Goal: Book appointment/travel/reservation

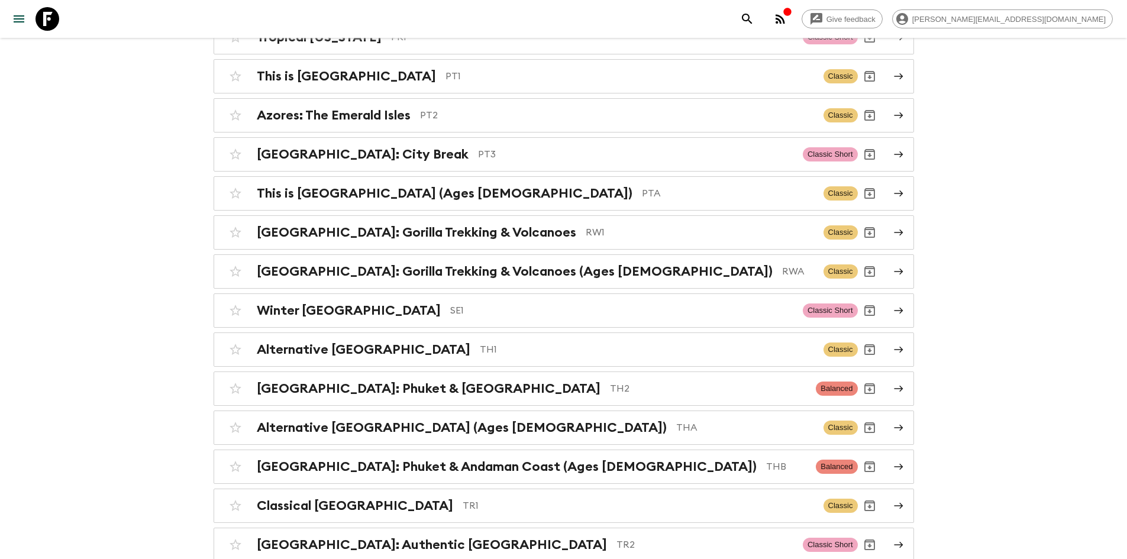
scroll to position [4437, 0]
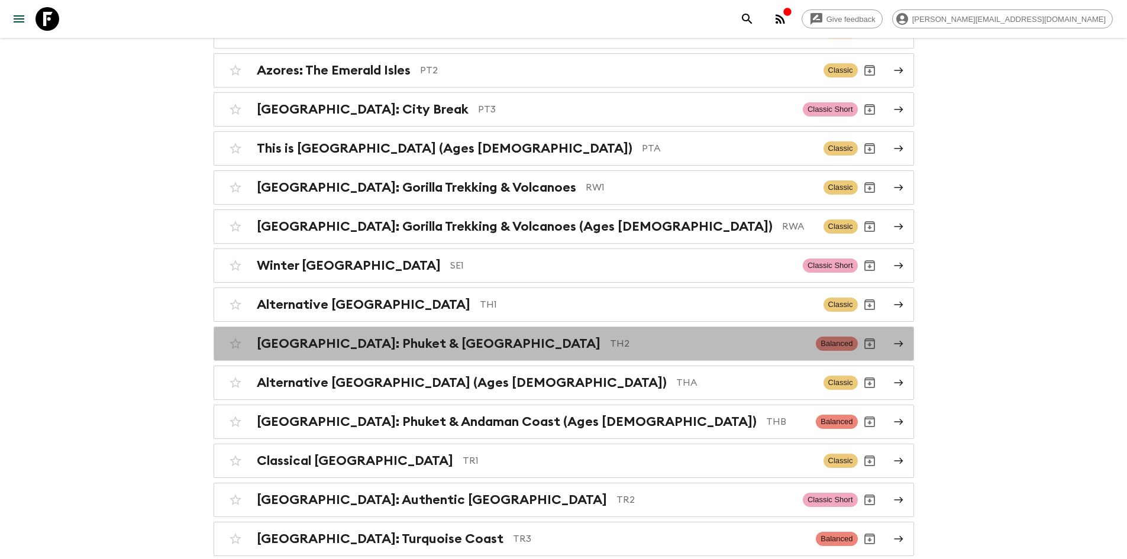
click at [610, 337] on p "TH2" at bounding box center [708, 344] width 197 height 14
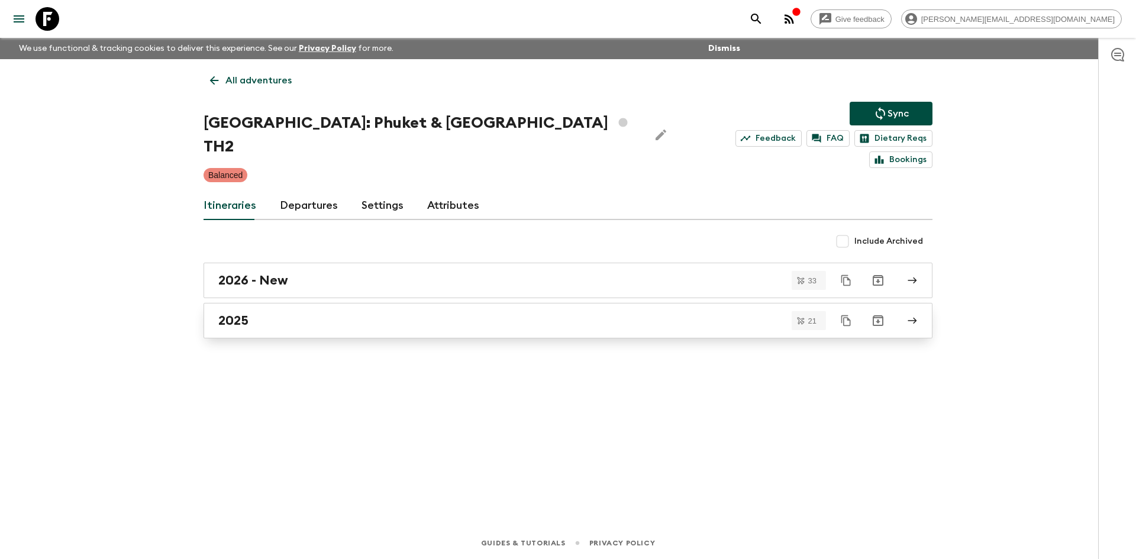
click at [282, 313] on div "2025" at bounding box center [556, 320] width 677 height 15
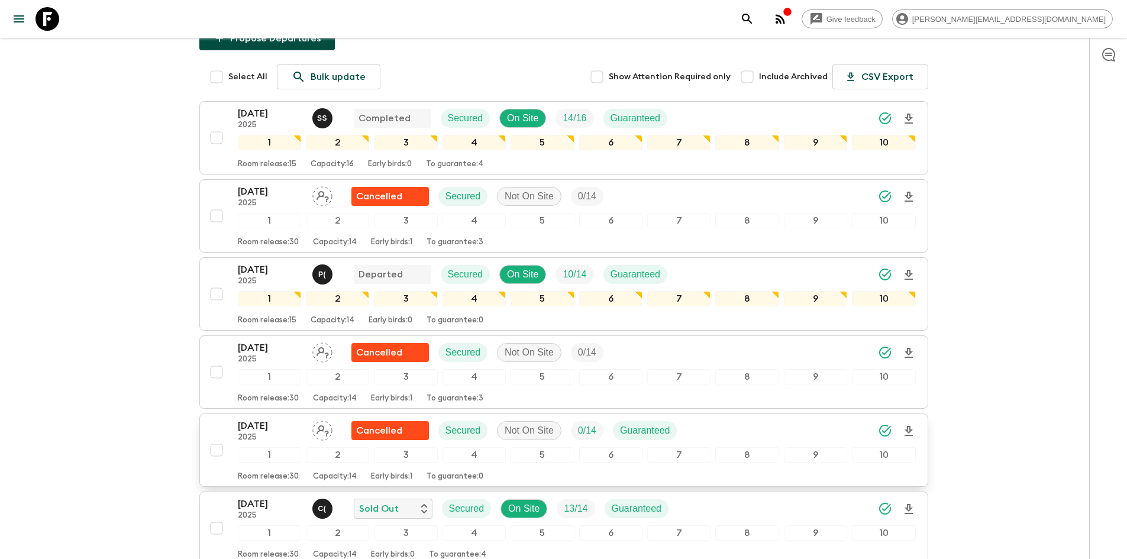
scroll to position [177, 0]
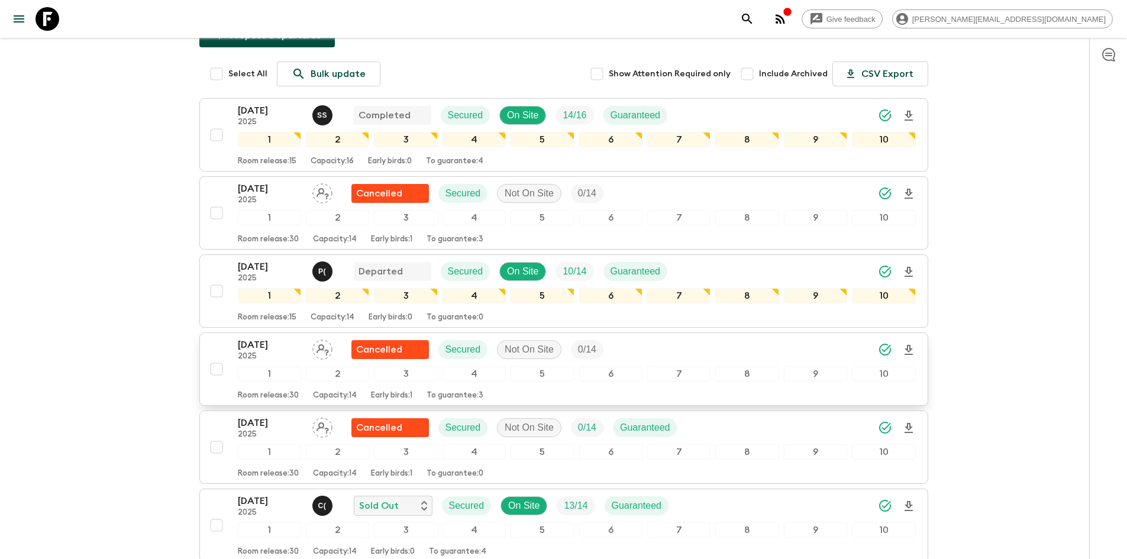
click at [269, 338] on p "[DATE]" at bounding box center [270, 345] width 65 height 14
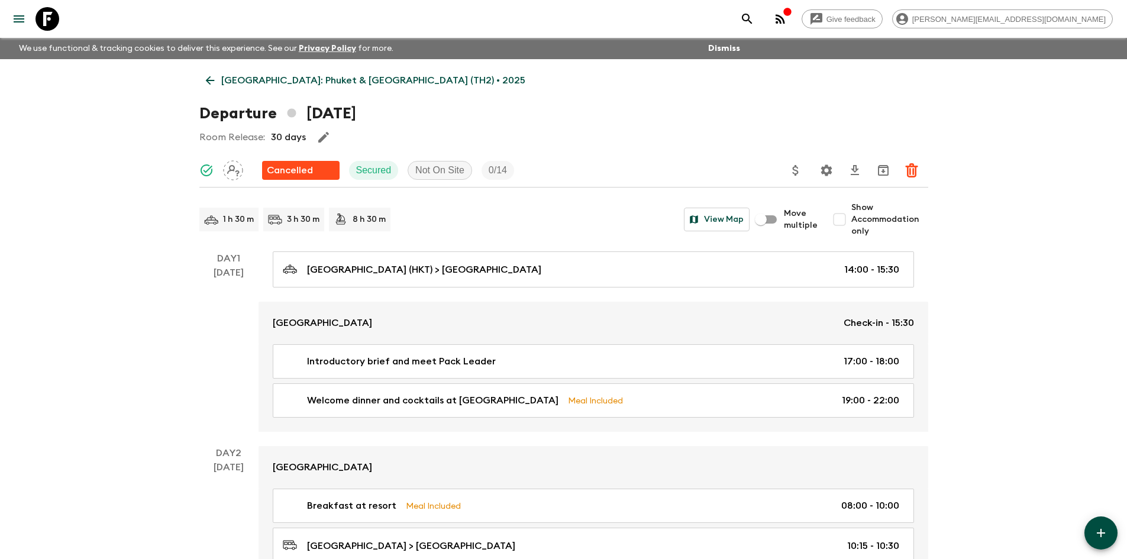
click at [840, 221] on input "Show Accommodation only" at bounding box center [840, 220] width 24 height 24
checkbox input "true"
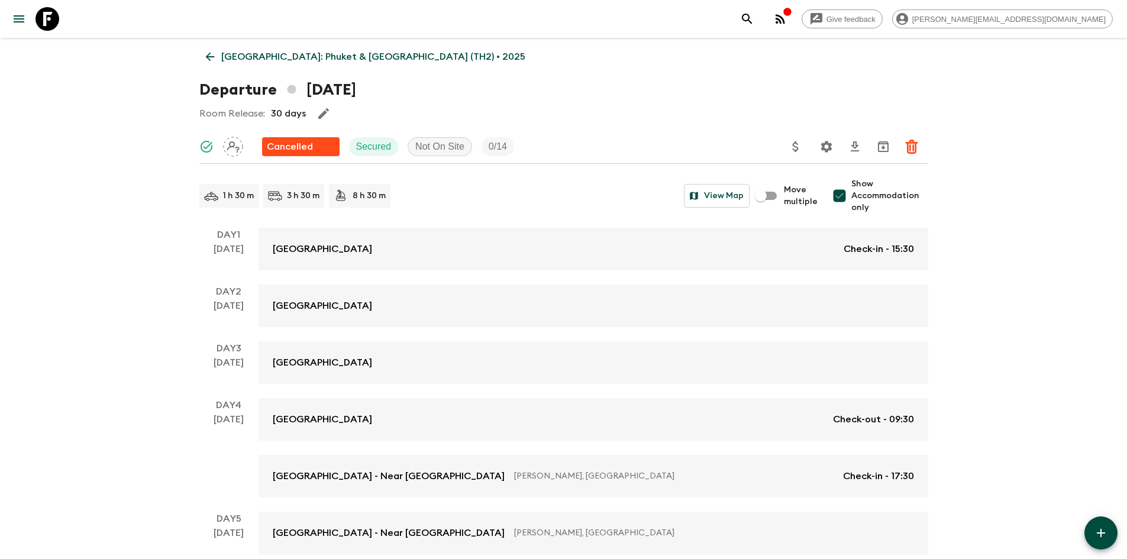
scroll to position [11, 0]
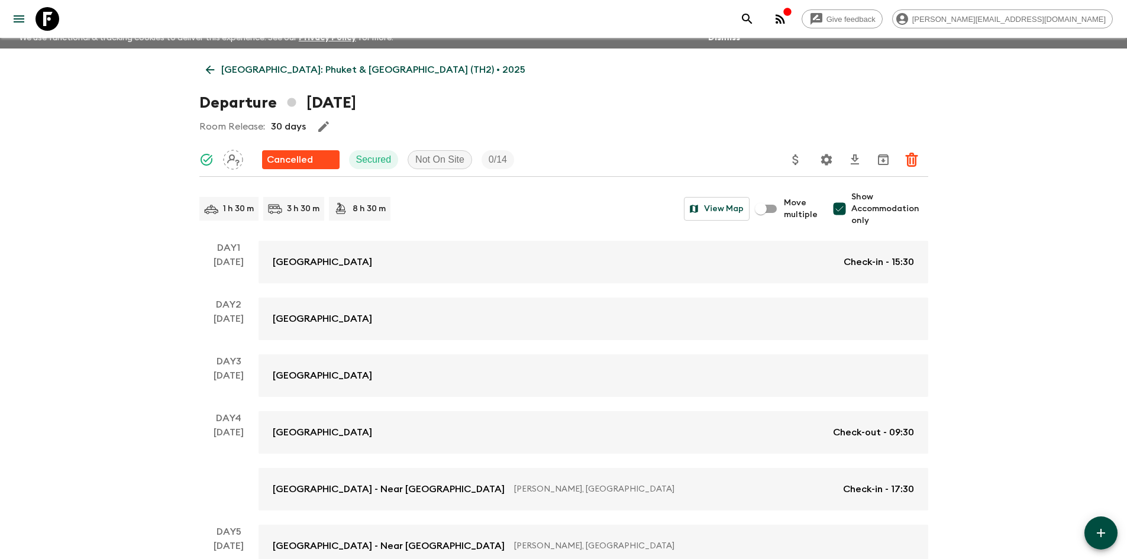
click at [212, 73] on icon at bounding box center [210, 69] width 13 height 13
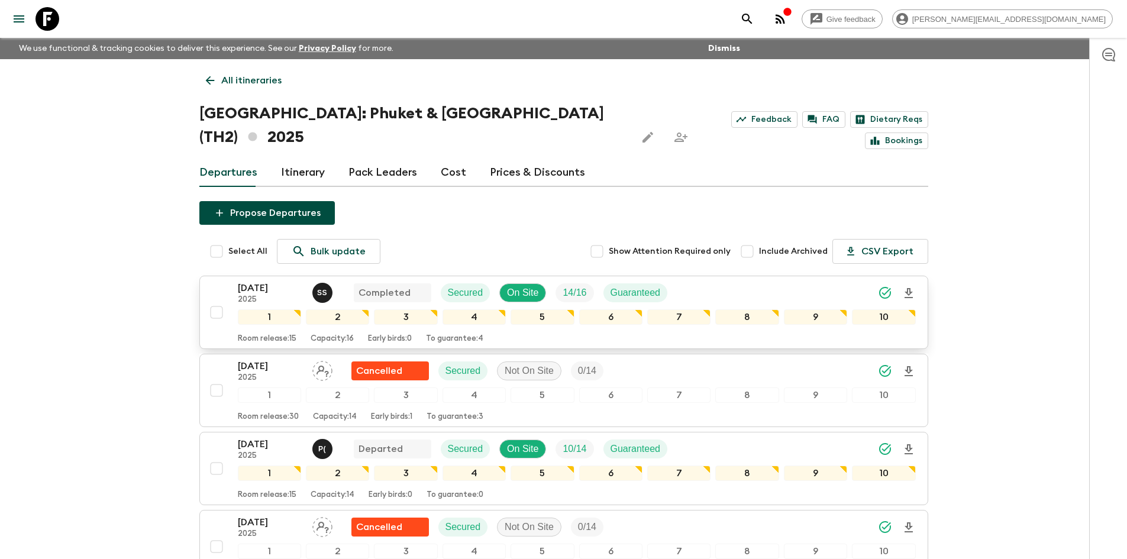
click at [277, 281] on p "[DATE]" at bounding box center [270, 288] width 65 height 14
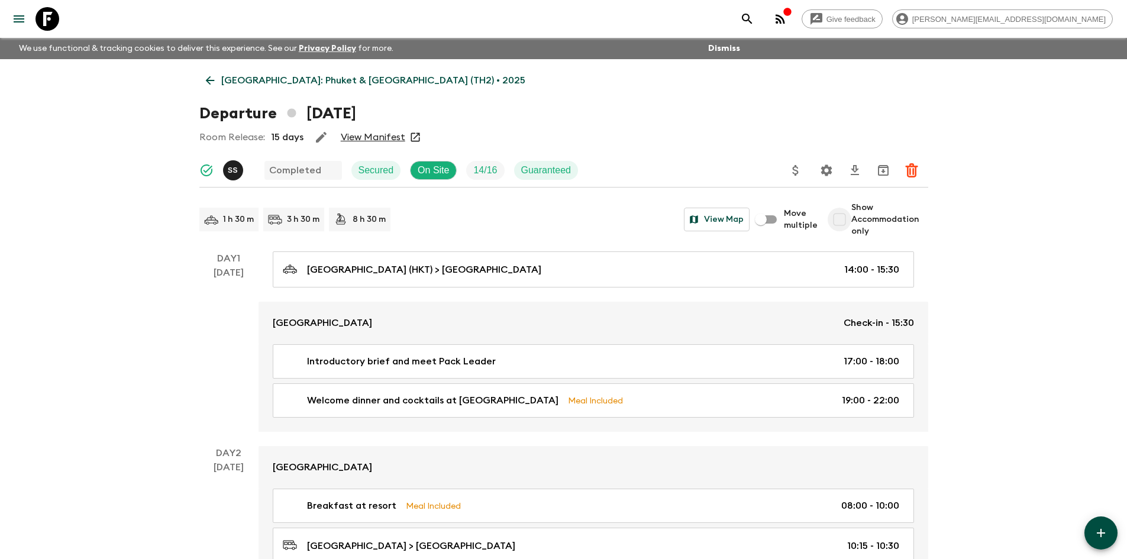
click at [851, 224] on input "Show Accommodation only" at bounding box center [840, 220] width 24 height 24
checkbox input "true"
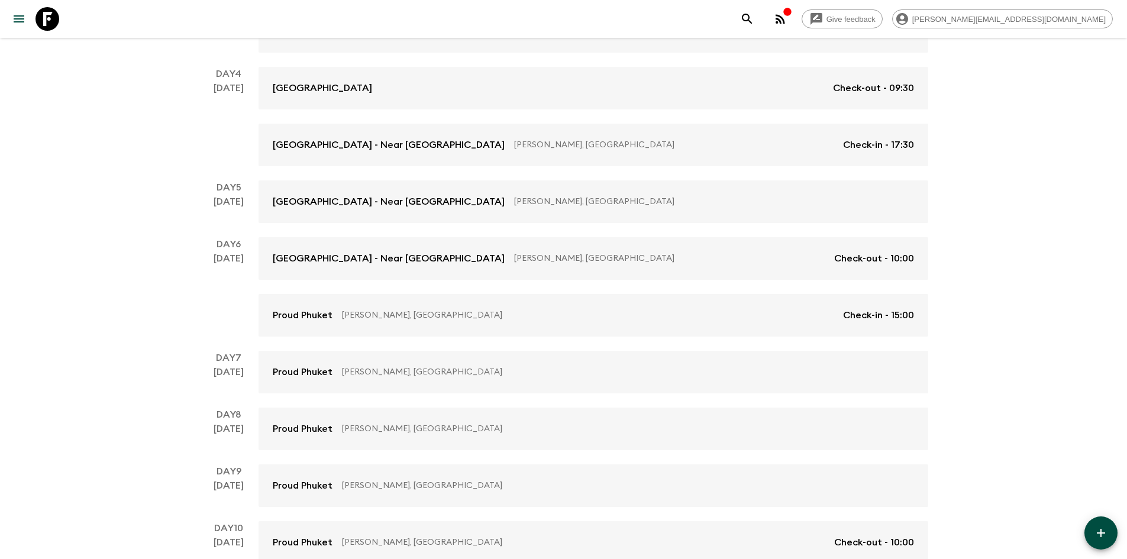
scroll to position [414, 0]
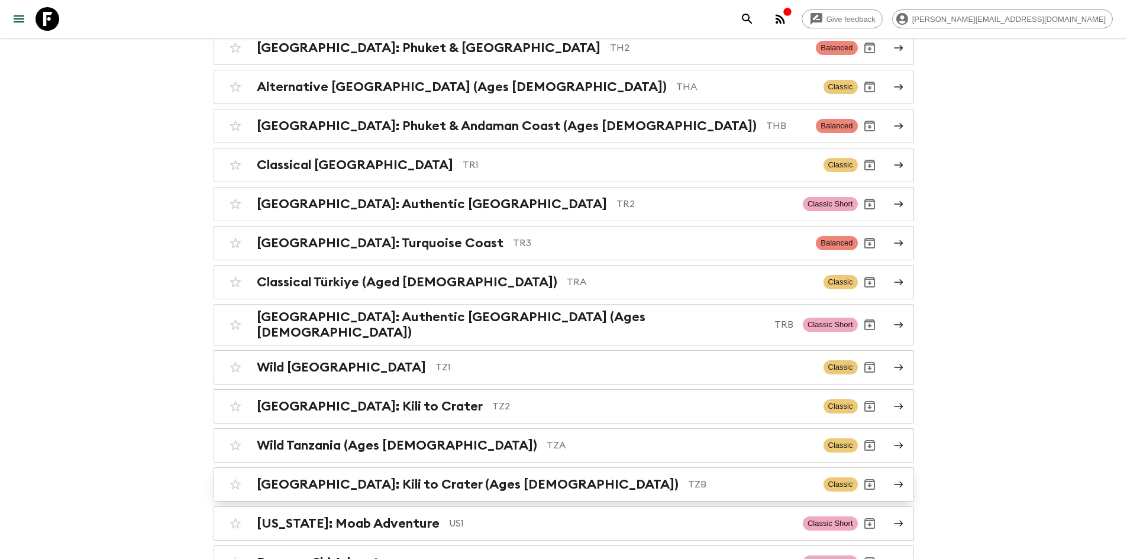
scroll to position [4615, 0]
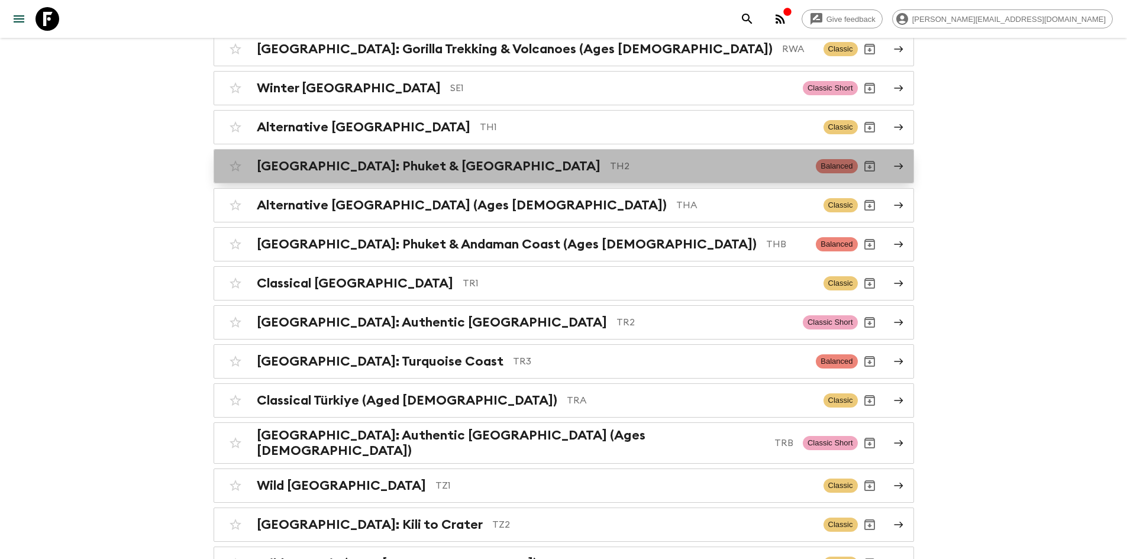
click at [610, 159] on p "TH2" at bounding box center [708, 166] width 197 height 14
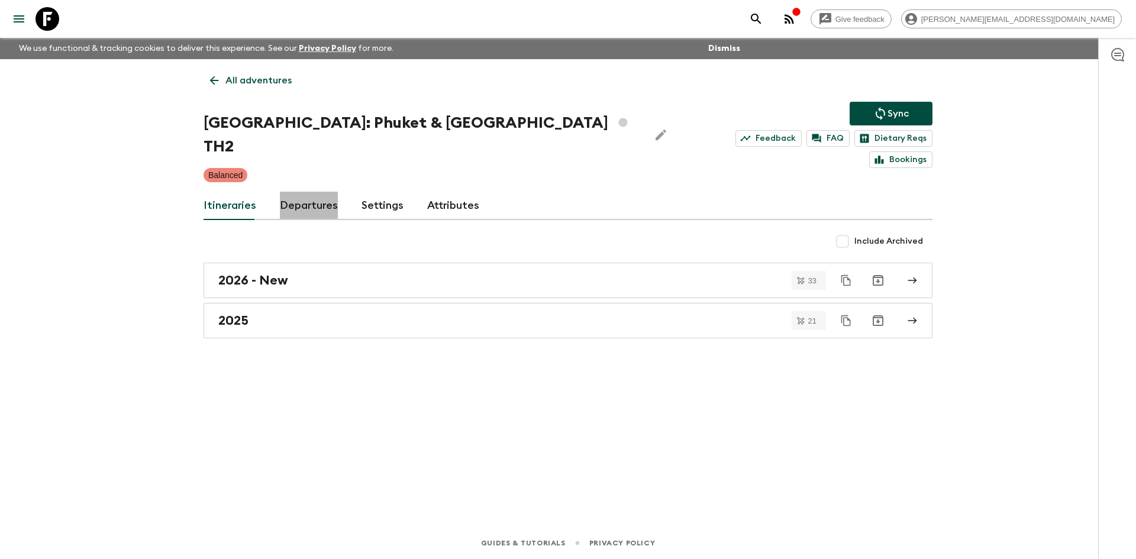
click at [299, 192] on link "Departures" at bounding box center [309, 206] width 58 height 28
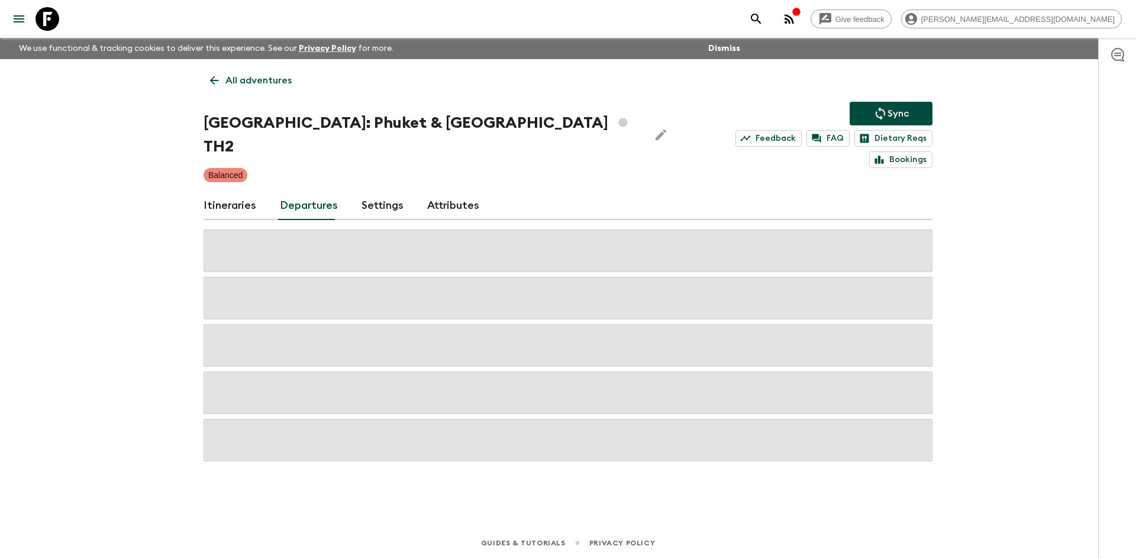
click at [230, 192] on link "Itineraries" at bounding box center [230, 206] width 53 height 28
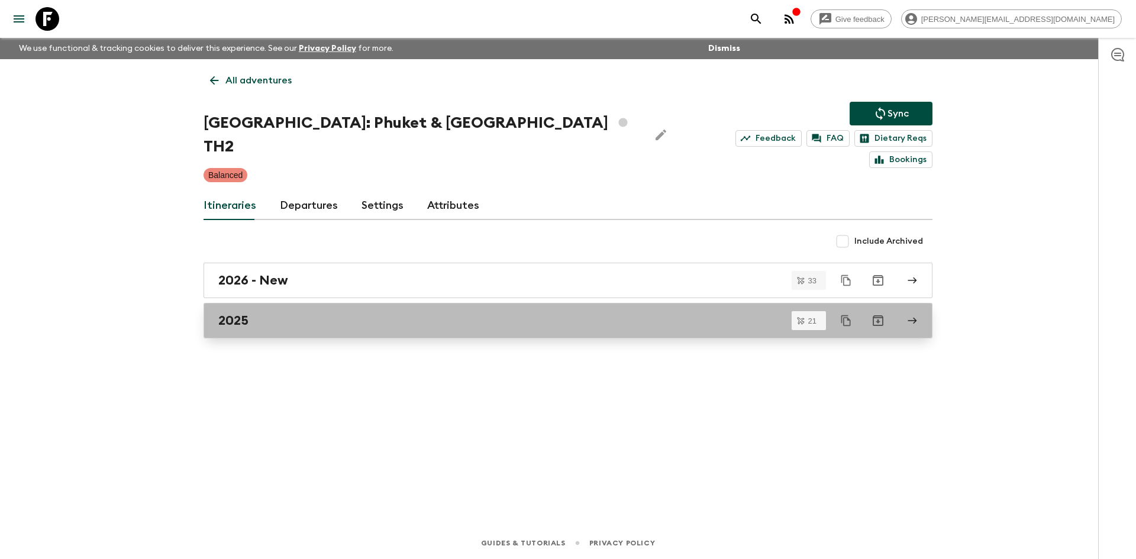
click at [259, 313] on div "2025" at bounding box center [556, 320] width 677 height 15
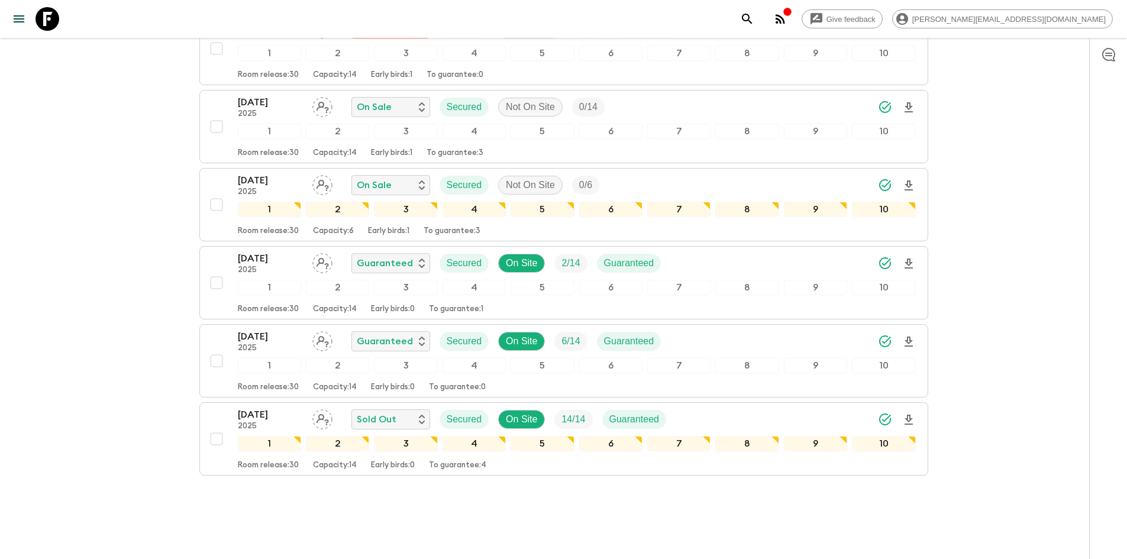
scroll to position [1436, 0]
click at [248, 407] on p "[DATE]" at bounding box center [270, 414] width 65 height 14
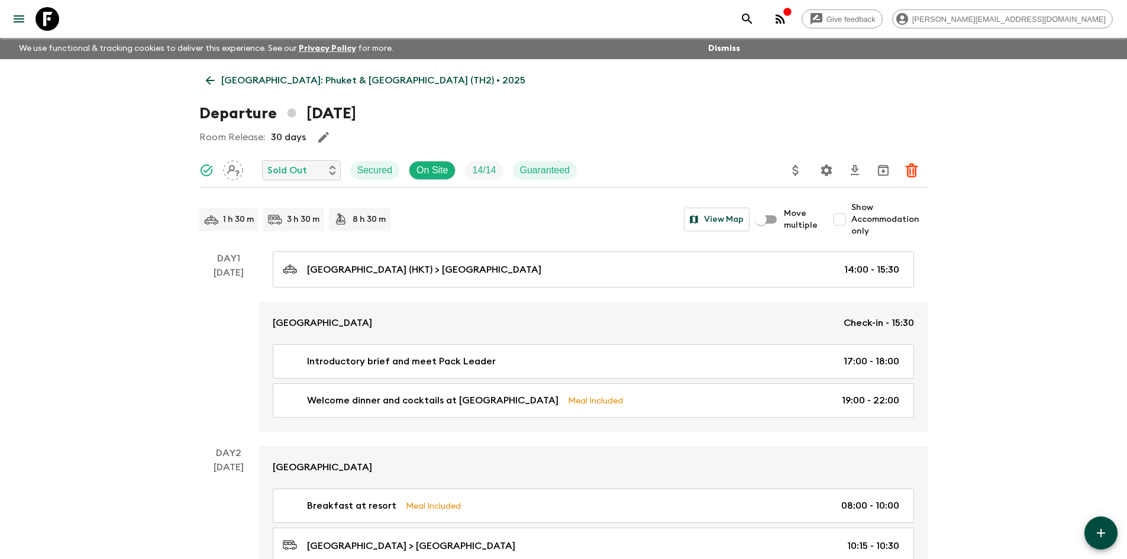
click at [842, 219] on input "Show Accommodation only" at bounding box center [840, 220] width 24 height 24
checkbox input "true"
